Goal: Obtain resource: Download file/media

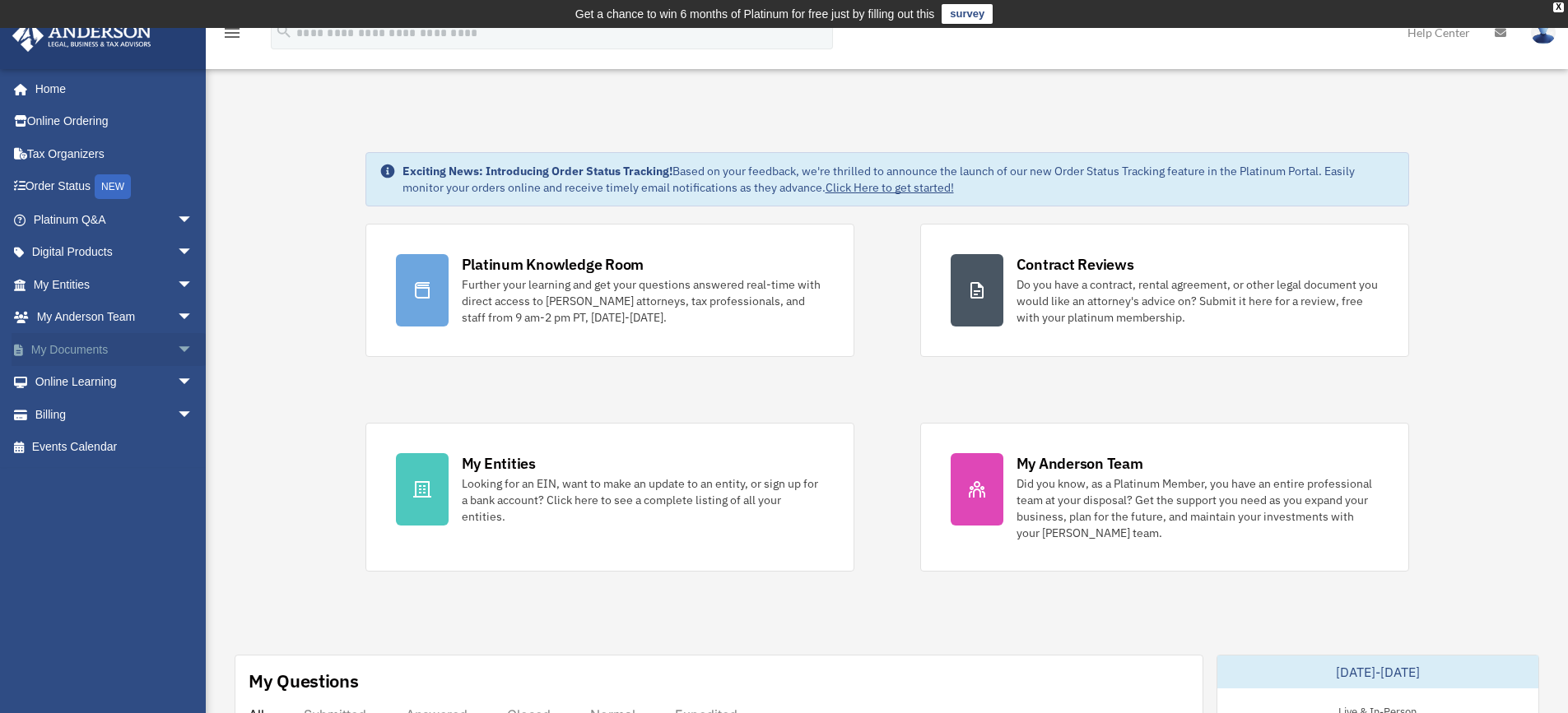
click at [177, 350] on span "arrow_drop_down" at bounding box center [193, 350] width 33 height 34
click at [134, 374] on link "Box" at bounding box center [120, 382] width 195 height 33
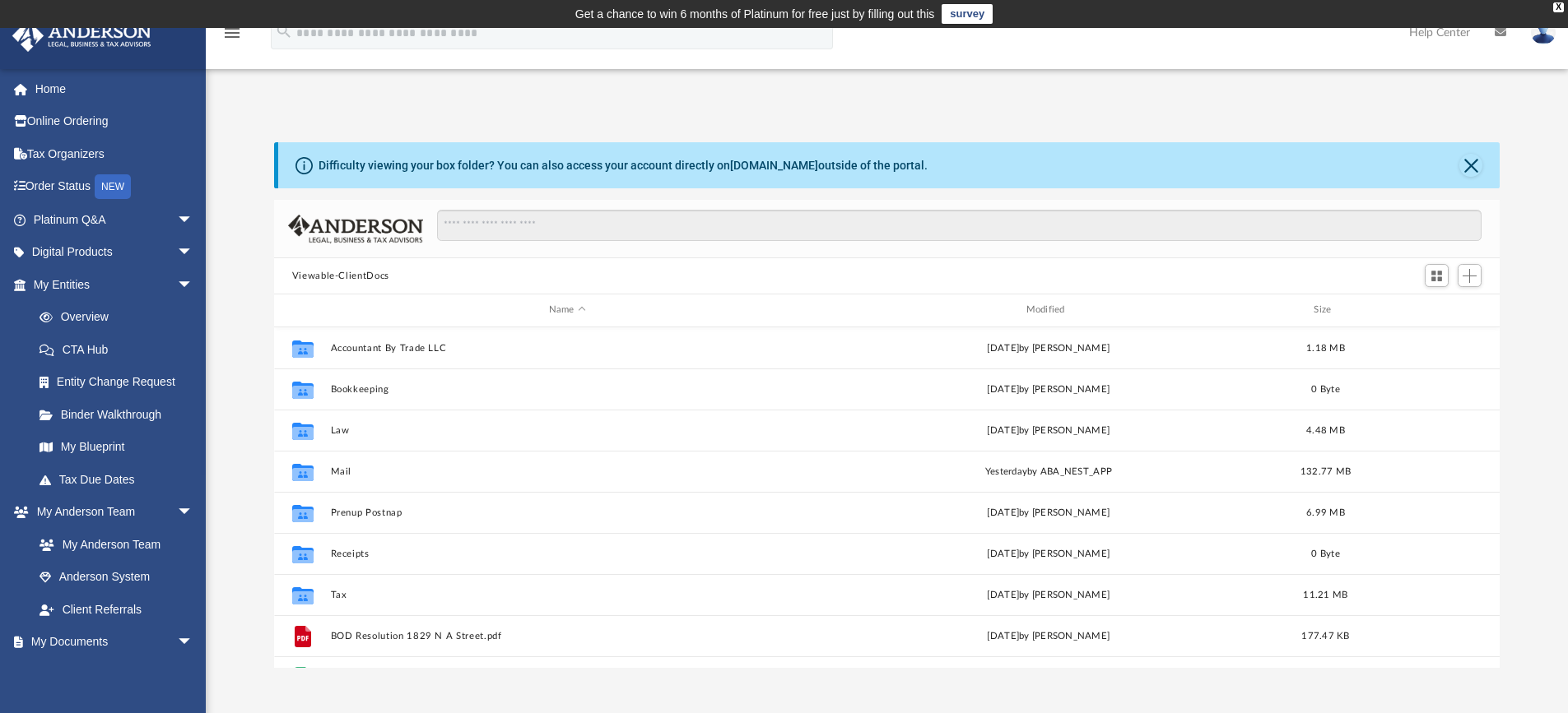
scroll to position [362, 1213]
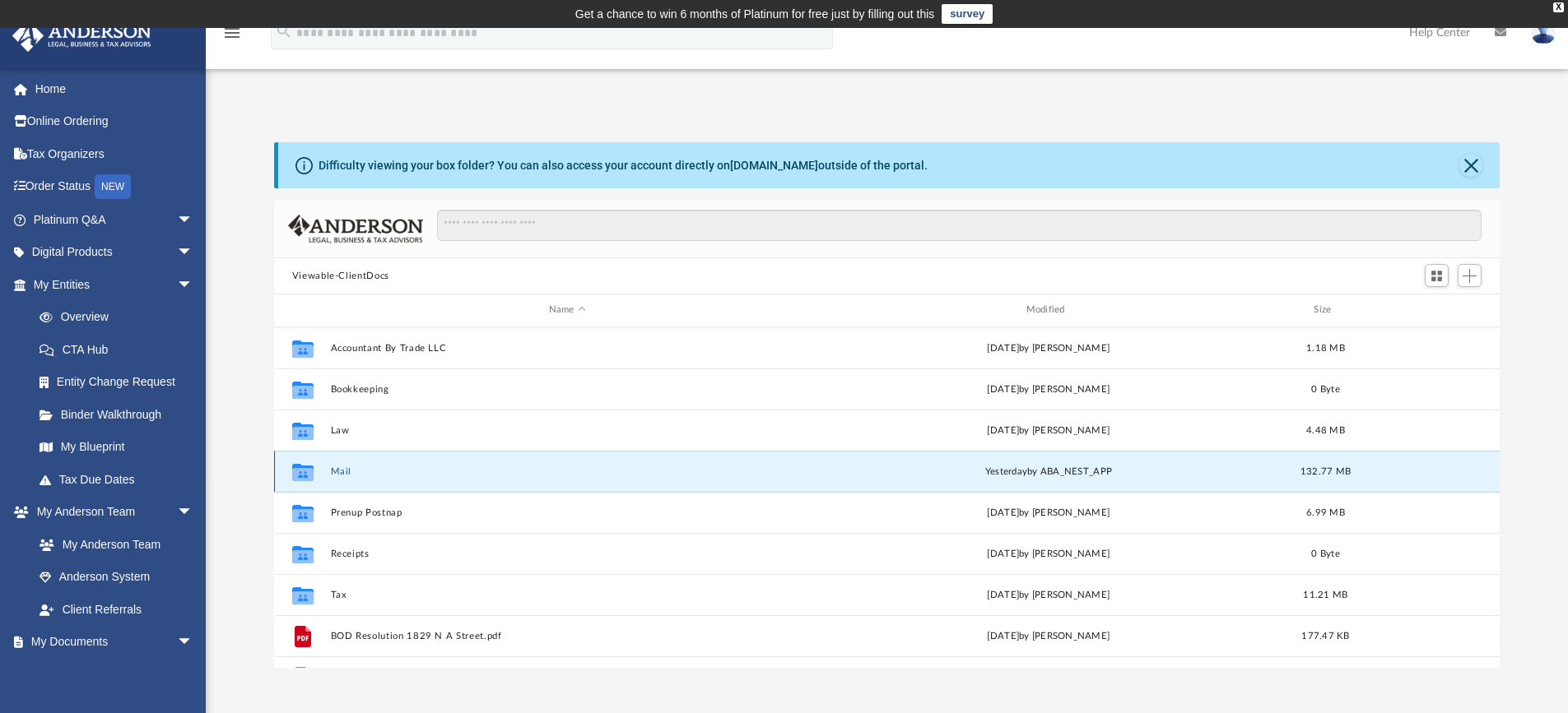
click at [392, 472] on button "Mail" at bounding box center [567, 471] width 474 height 10
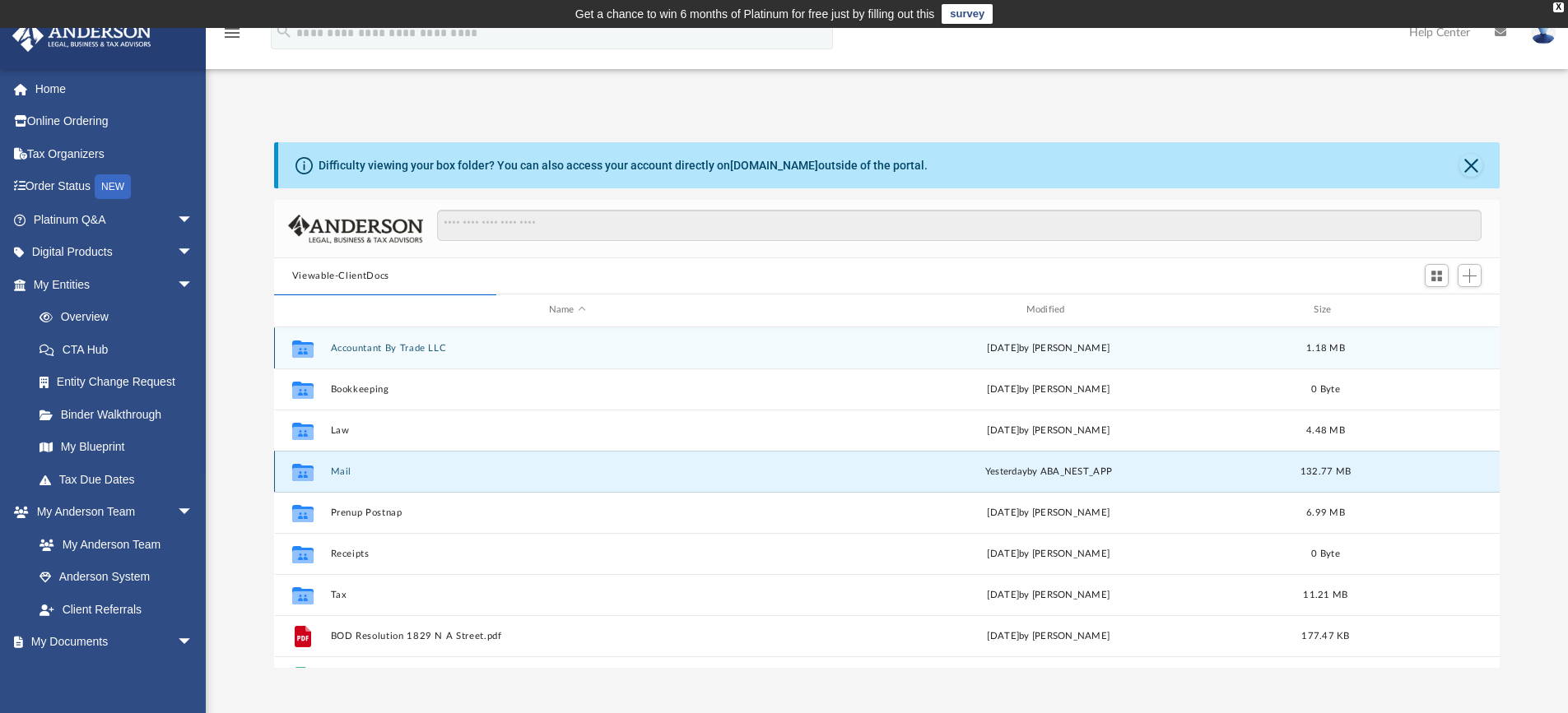
click at [332, 467] on button "Mail" at bounding box center [567, 471] width 474 height 10
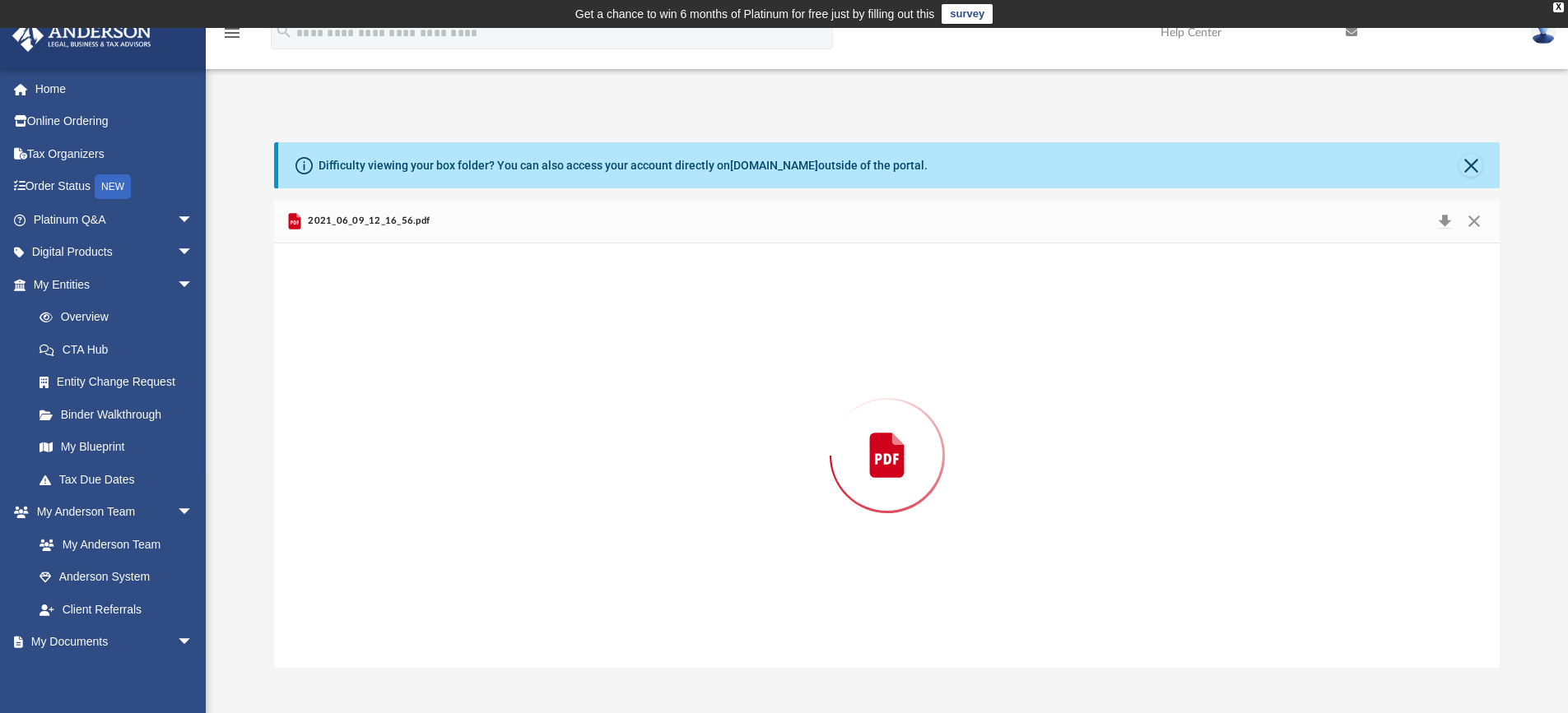
scroll to position [311, 1213]
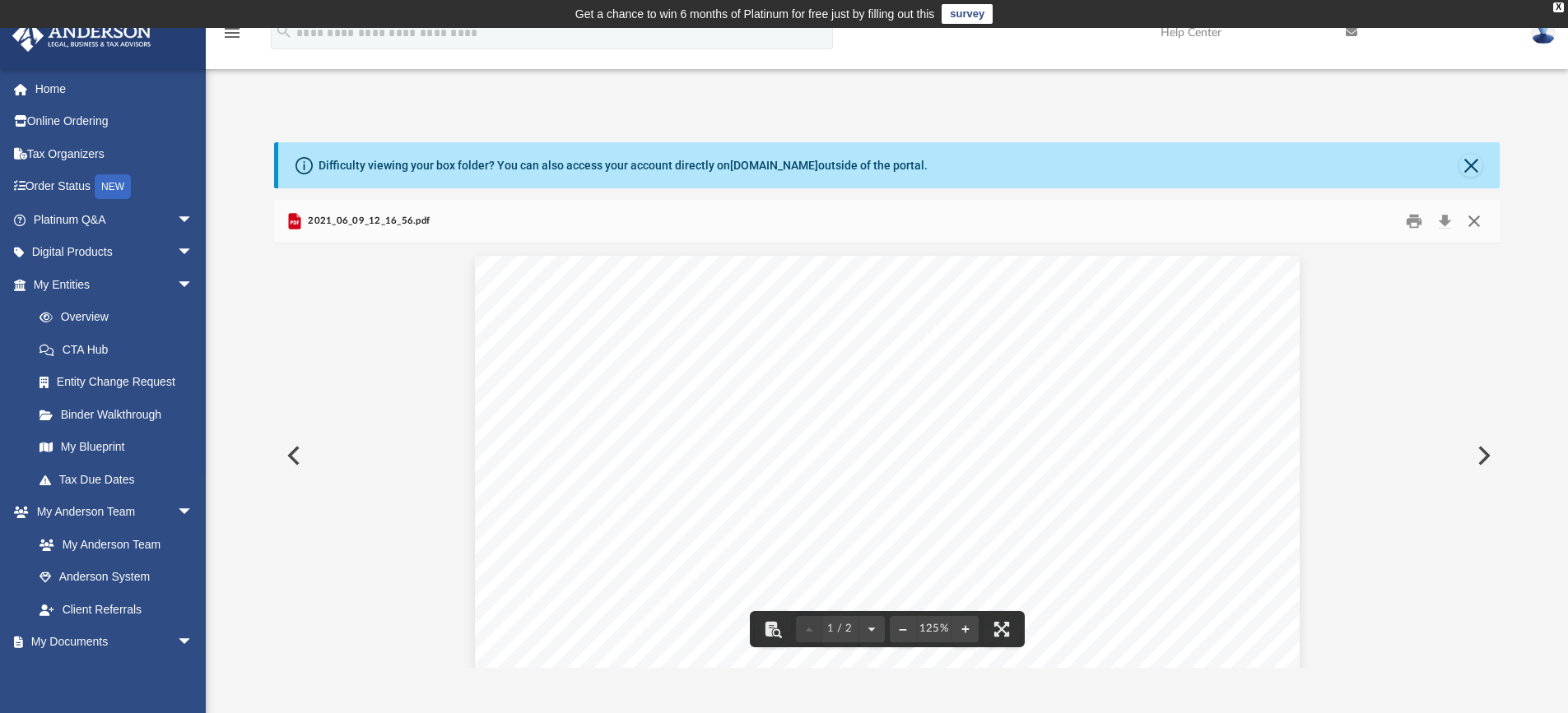
click at [1466, 227] on button "Close" at bounding box center [1475, 221] width 30 height 25
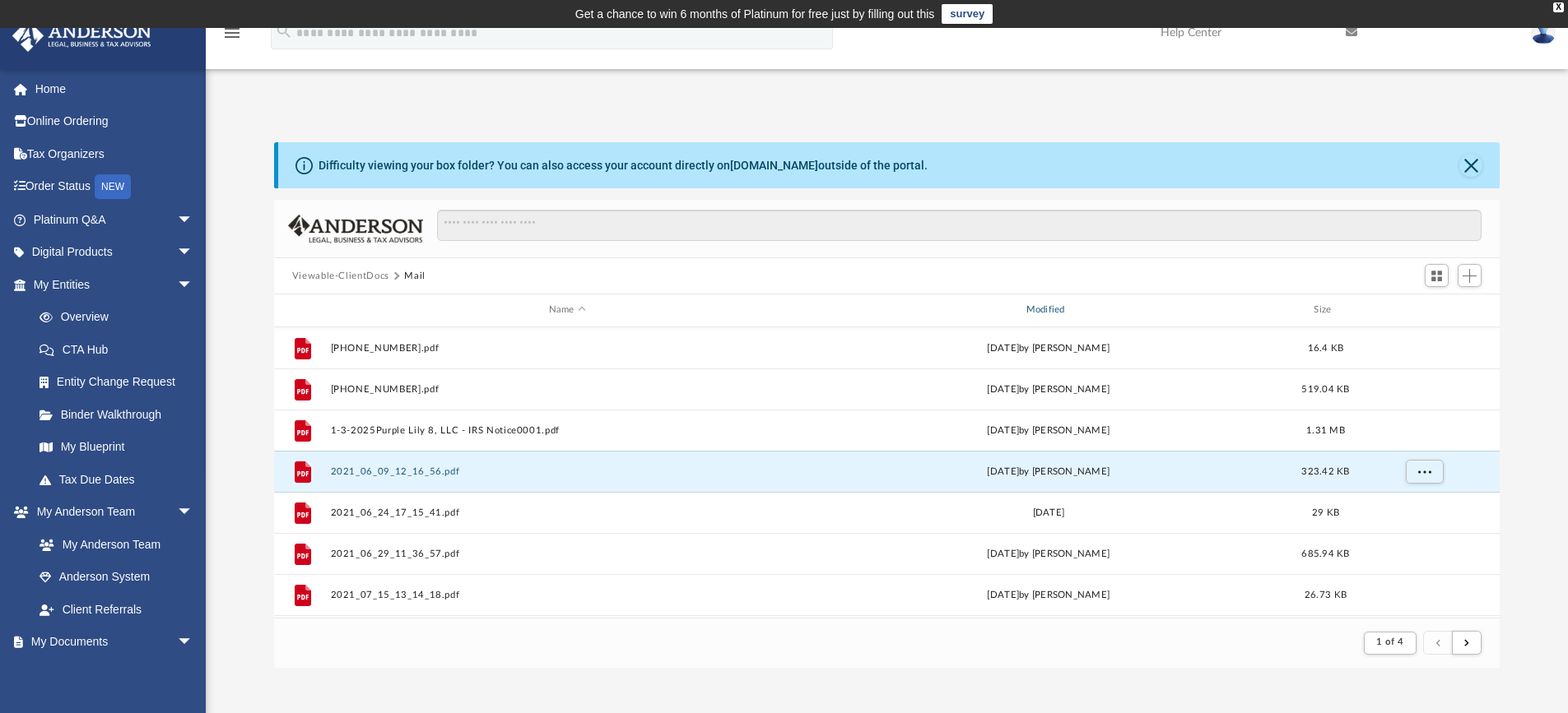
click at [1038, 310] on div "Modified" at bounding box center [1048, 310] width 474 height 15
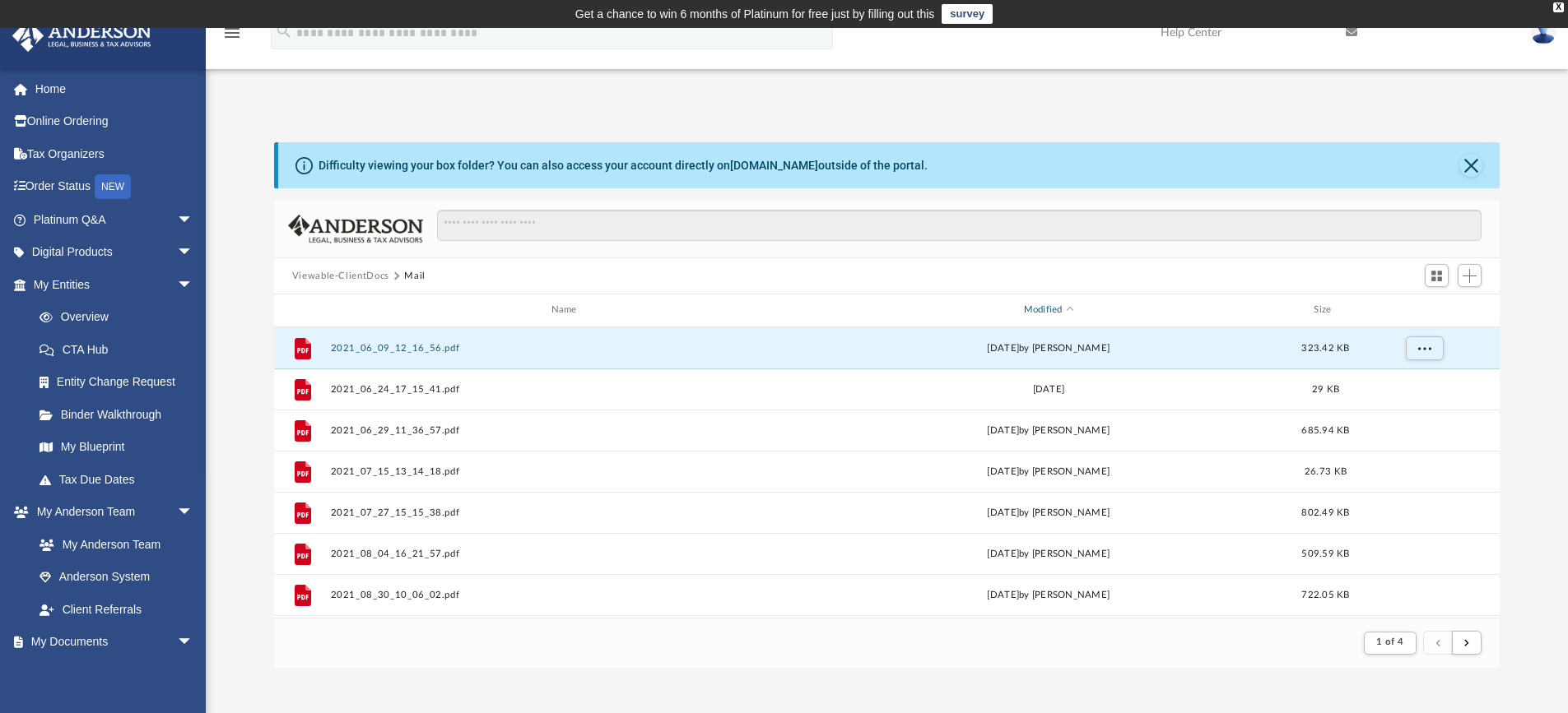
click at [1038, 310] on div "Modified" at bounding box center [1048, 310] width 474 height 15
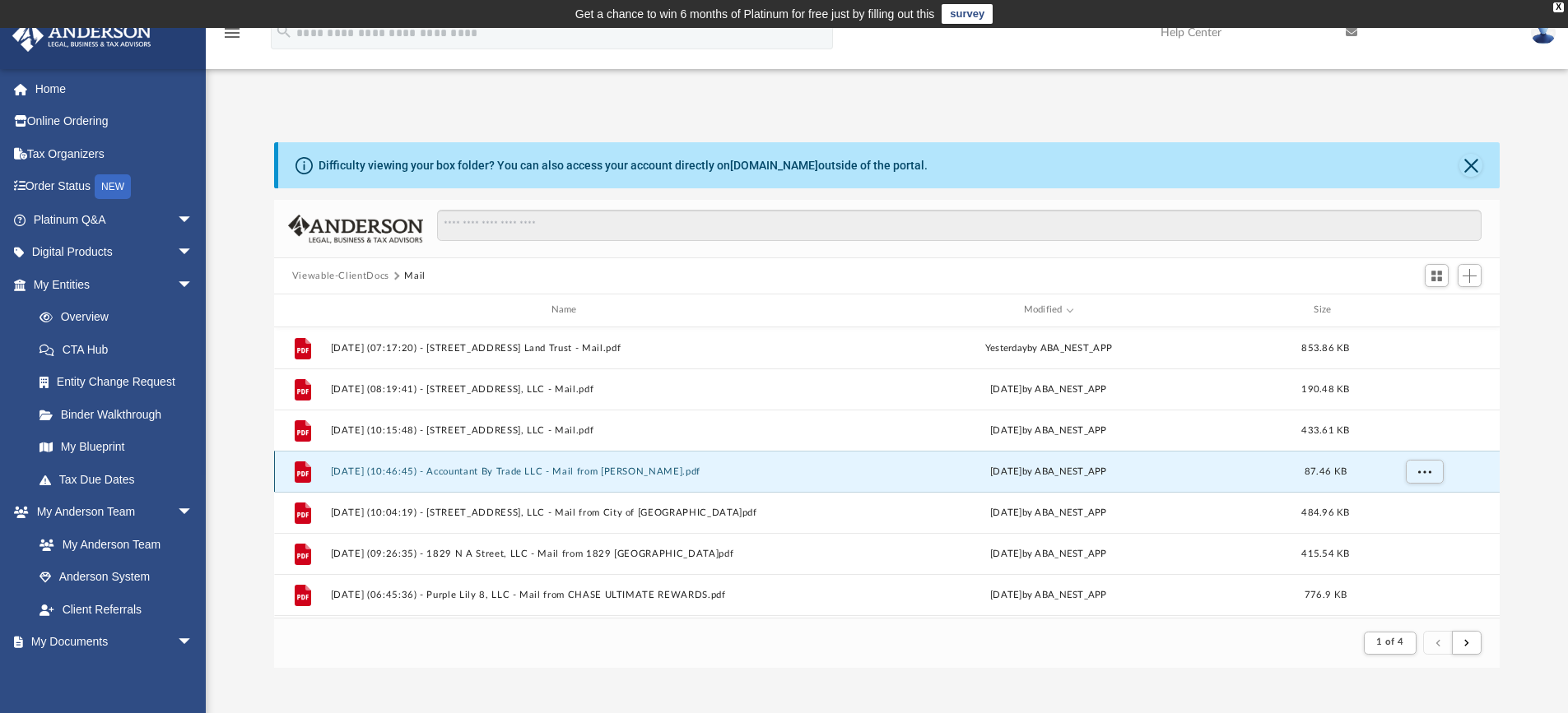
click at [652, 475] on button "[DATE] (10:46:45) - Accountant By Trade LLC - Mail from [PERSON_NAME].pdf" at bounding box center [567, 471] width 474 height 10
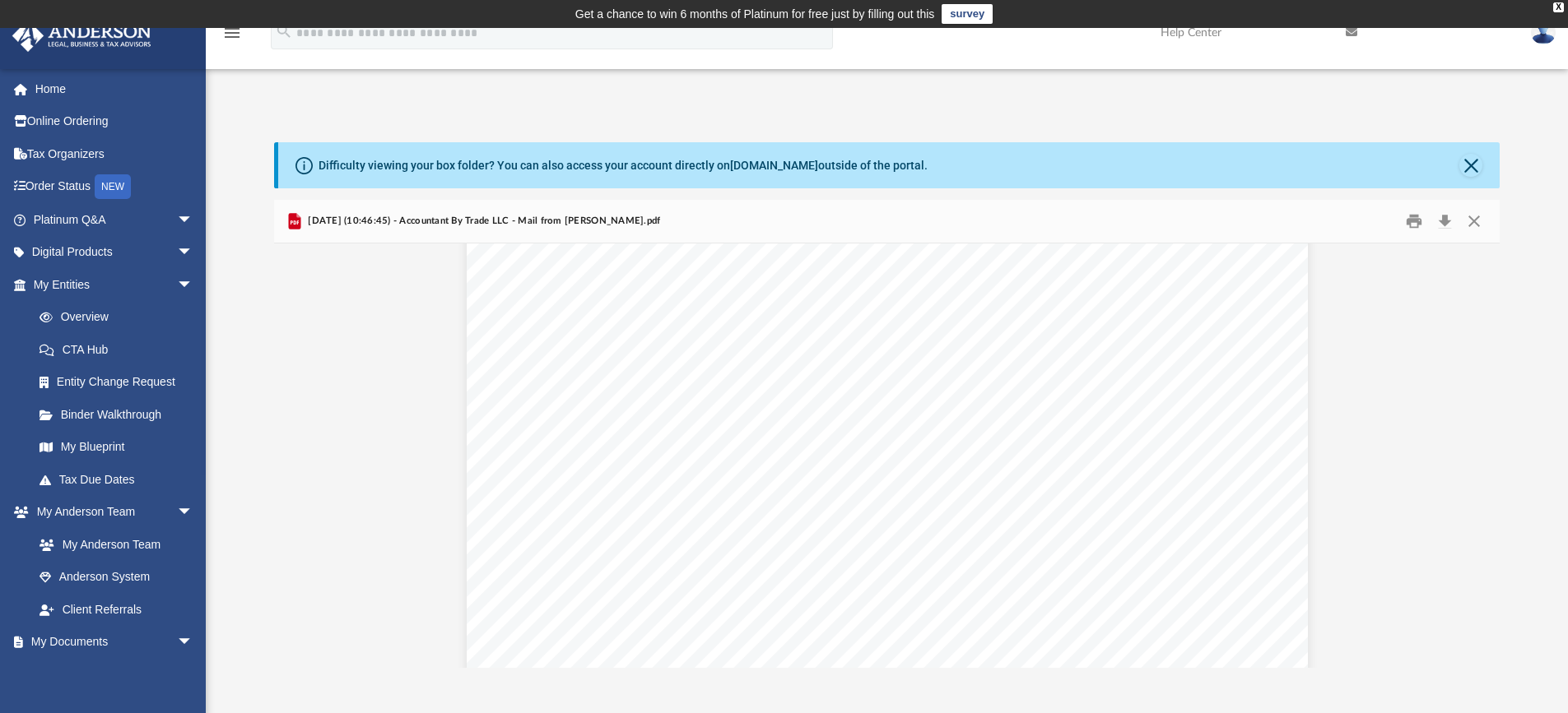
scroll to position [0, 0]
click at [290, 459] on button "Preview" at bounding box center [292, 455] width 36 height 46
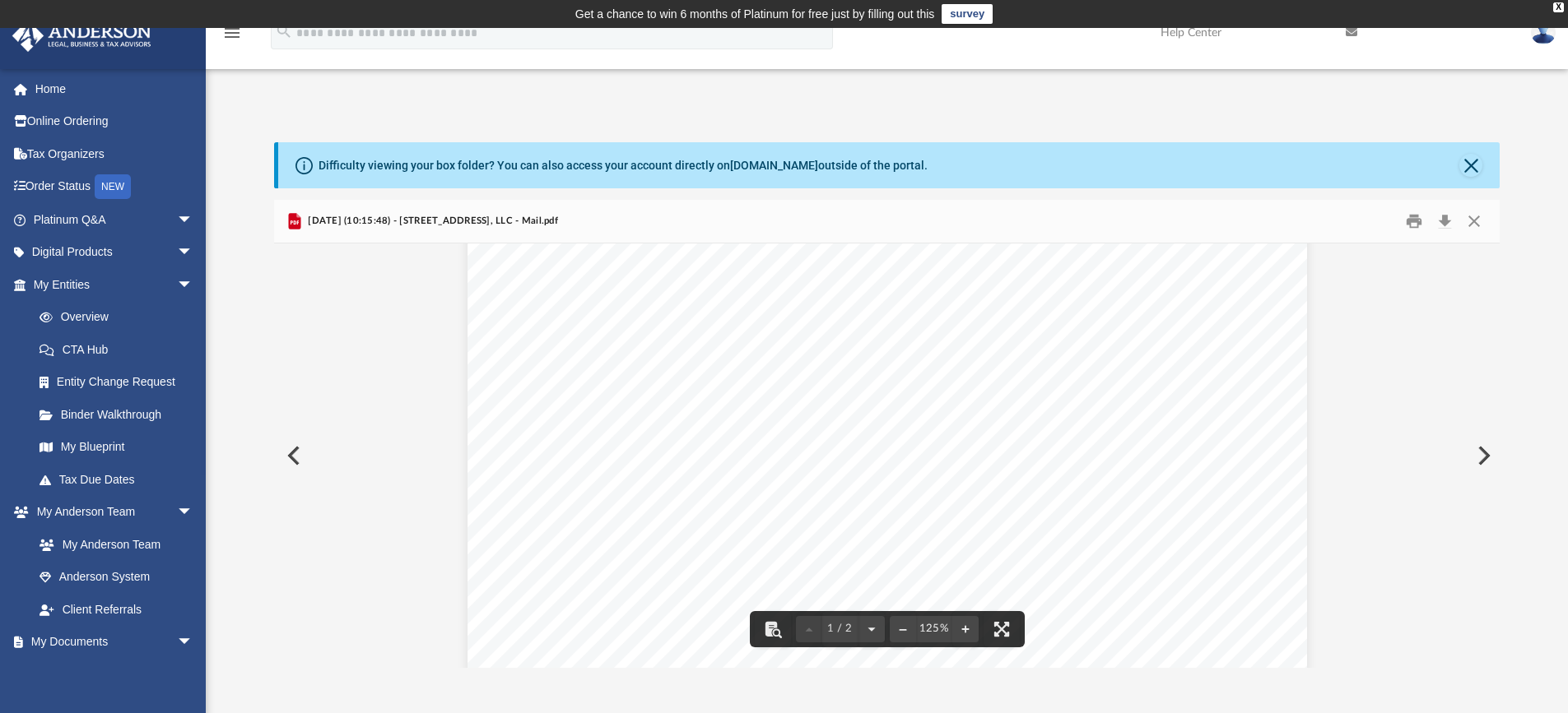
click at [300, 448] on button "Preview" at bounding box center [292, 455] width 36 height 46
click at [1448, 229] on button "Download" at bounding box center [1445, 221] width 30 height 25
click at [1478, 450] on button "Preview" at bounding box center [1482, 455] width 36 height 46
click at [1443, 223] on button "Download" at bounding box center [1445, 221] width 30 height 25
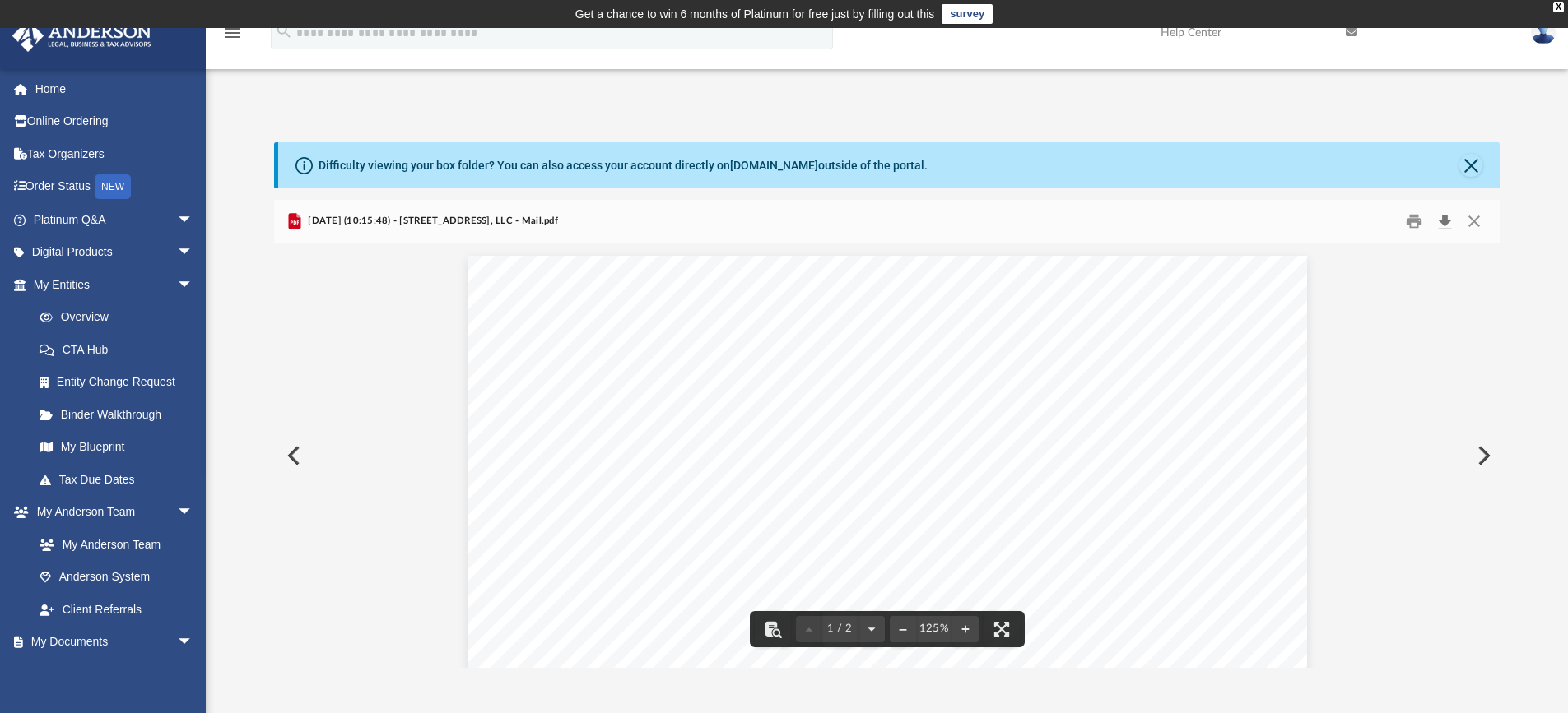
click at [1447, 224] on button "Download" at bounding box center [1445, 221] width 30 height 25
click at [298, 460] on button "Preview" at bounding box center [292, 455] width 36 height 46
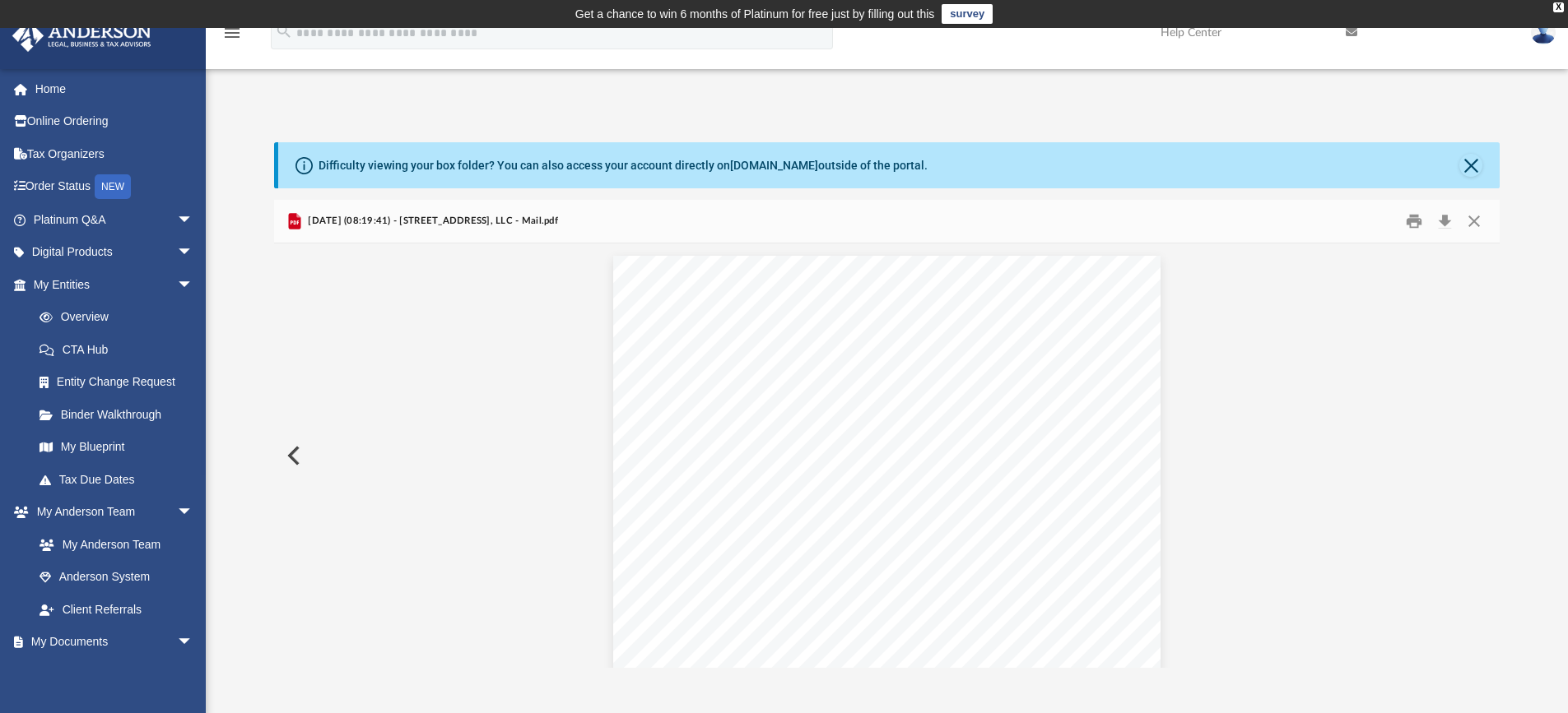
click at [298, 460] on button "Preview" at bounding box center [292, 455] width 36 height 46
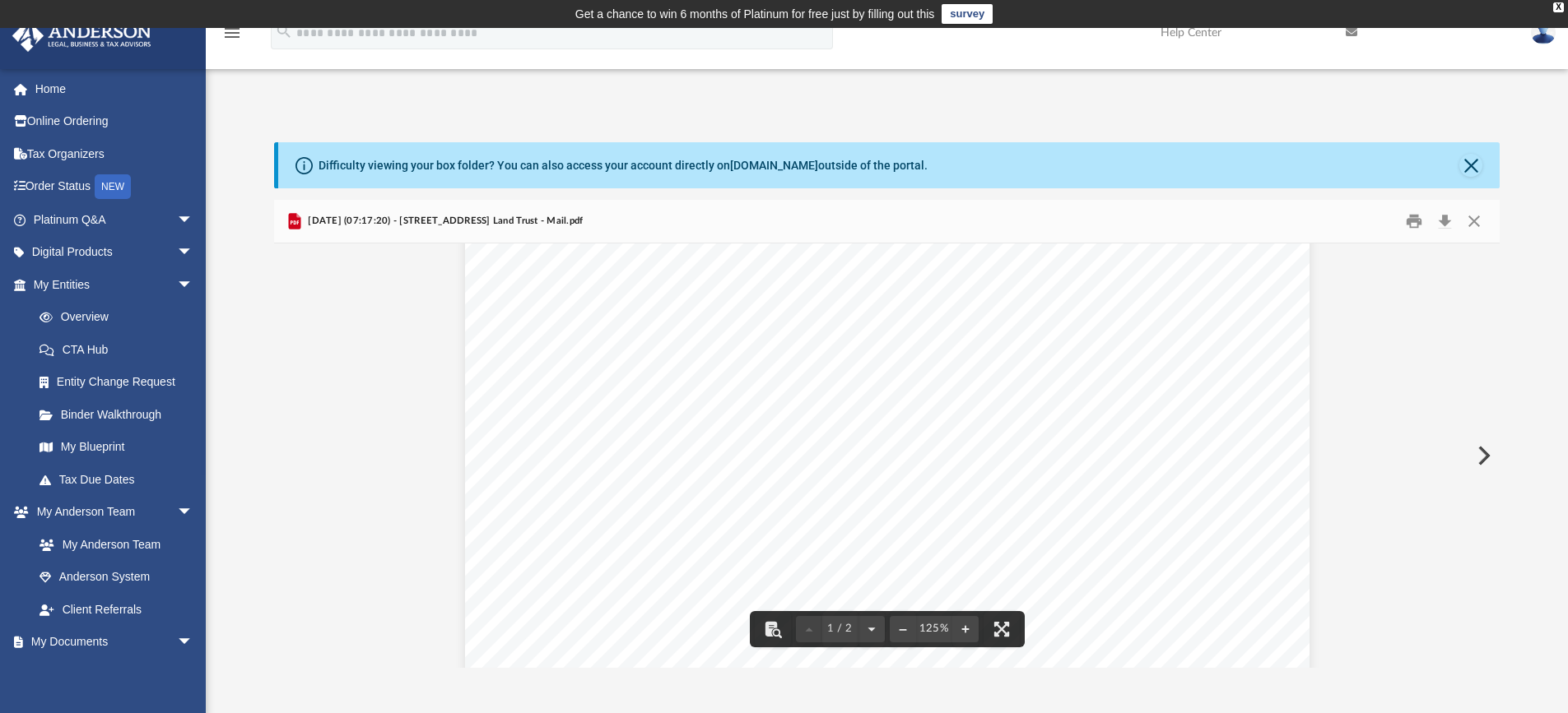
scroll to position [521, 0]
click at [1445, 217] on button "Download" at bounding box center [1445, 221] width 30 height 25
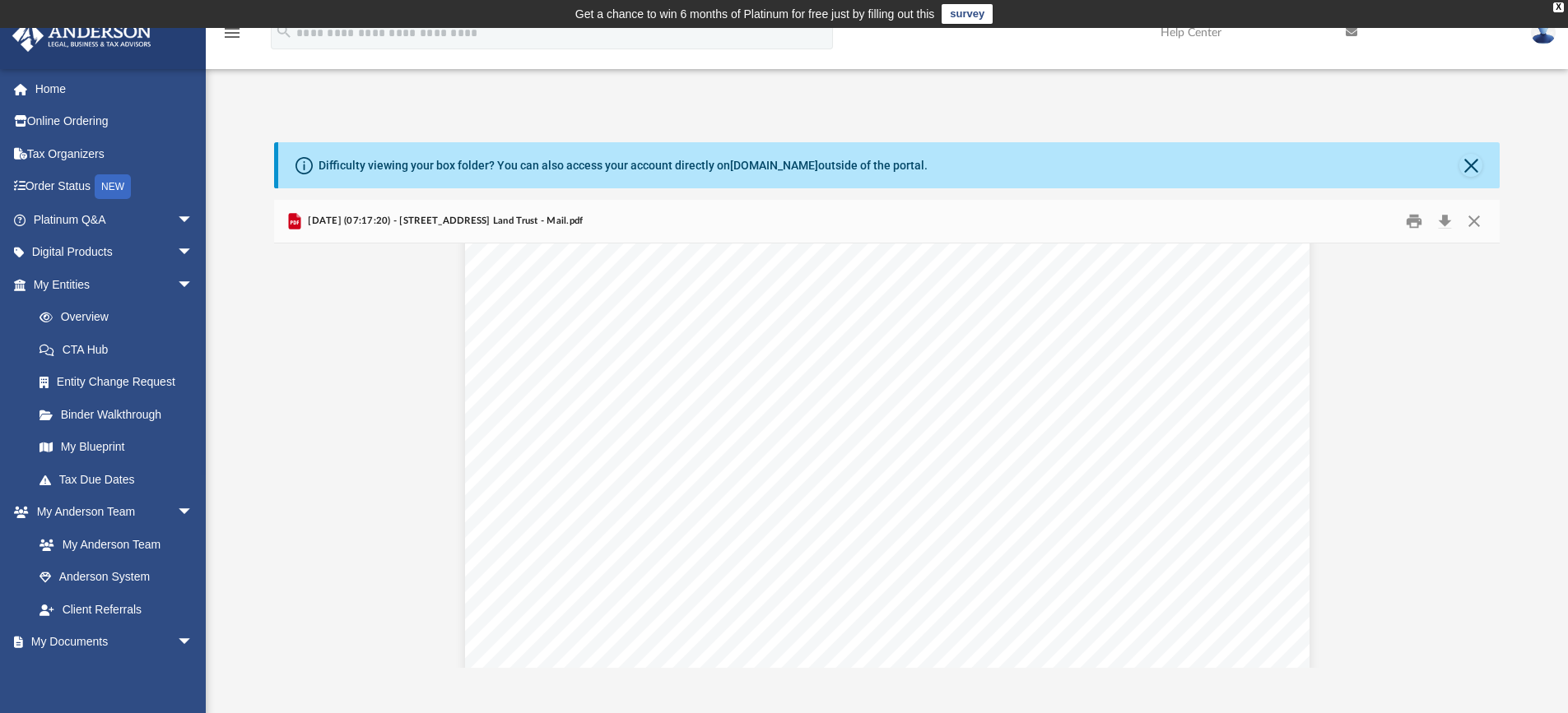
scroll to position [0, 0]
